Goal: Information Seeking & Learning: Learn about a topic

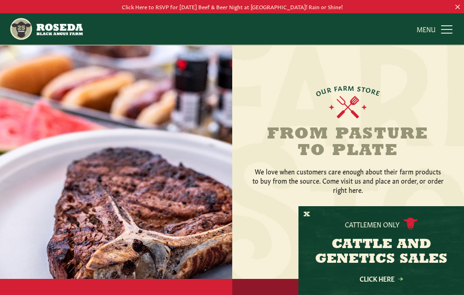
scroll to position [794, 0]
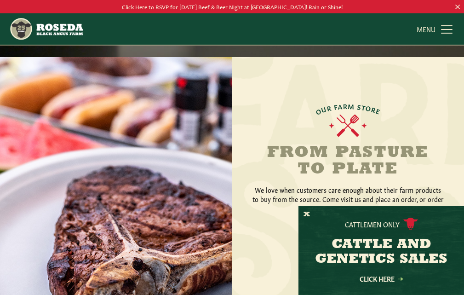
click at [422, 29] on span "MENU" at bounding box center [425, 28] width 19 height 9
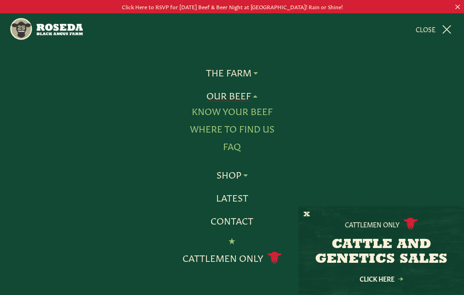
click at [230, 145] on link "FAQ" at bounding box center [232, 146] width 18 height 12
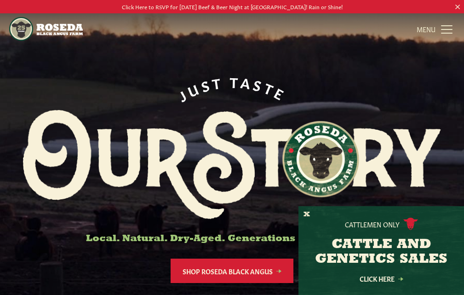
click at [425, 28] on span "MENU" at bounding box center [425, 28] width 19 height 9
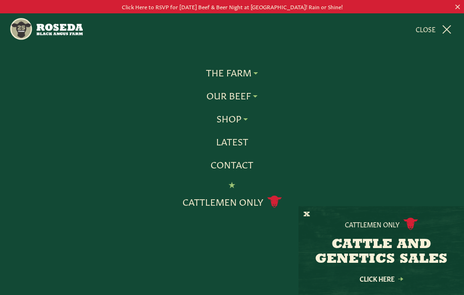
scroll to position [46, 0]
click at [304, 211] on button "X" at bounding box center [306, 215] width 6 height 10
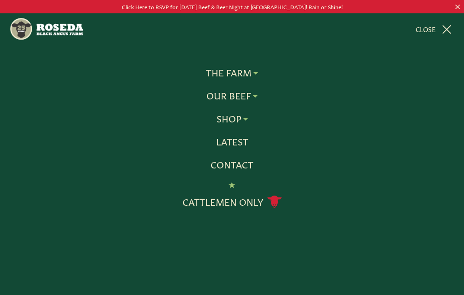
scroll to position [466, 0]
click at [446, 28] on link "MENU CLOSE" at bounding box center [434, 29] width 39 height 18
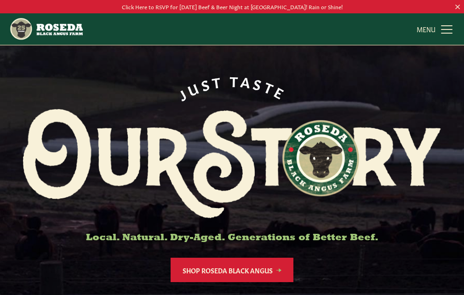
scroll to position [0, 0]
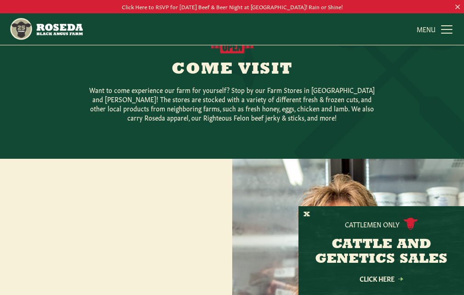
scroll to position [195, 0]
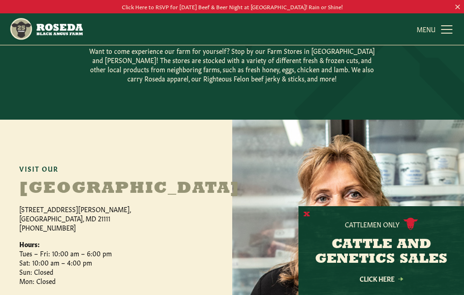
click at [304, 212] on button "X" at bounding box center [306, 215] width 6 height 10
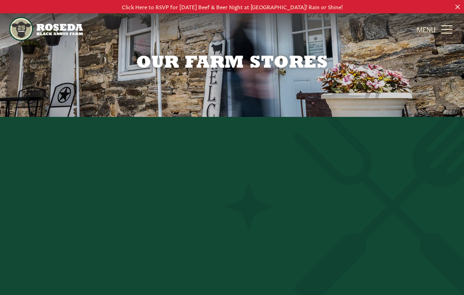
scroll to position [0, 0]
